Goal: Book appointment/travel/reservation

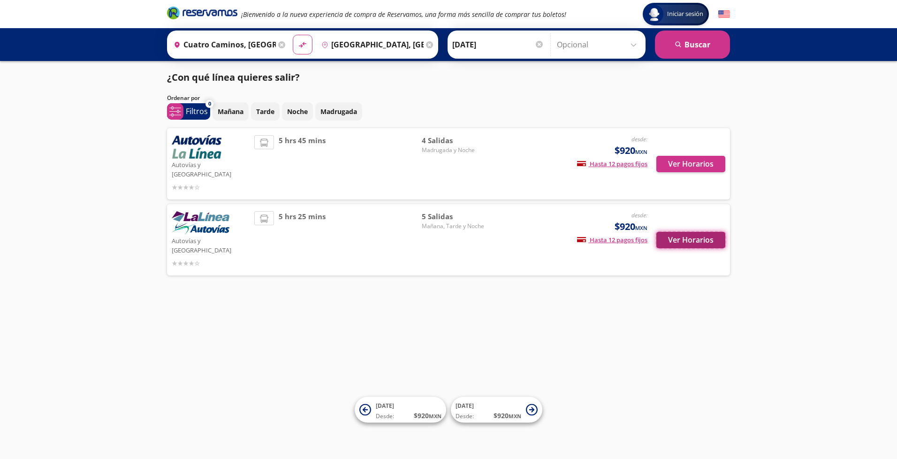
click at [678, 232] on button "Ver Horarios" at bounding box center [690, 240] width 69 height 16
click at [461, 149] on span "Madrugada y Noche" at bounding box center [455, 150] width 66 height 8
click at [677, 156] on button "Ver Horarios" at bounding box center [690, 164] width 69 height 16
